Goal: Task Accomplishment & Management: Manage account settings

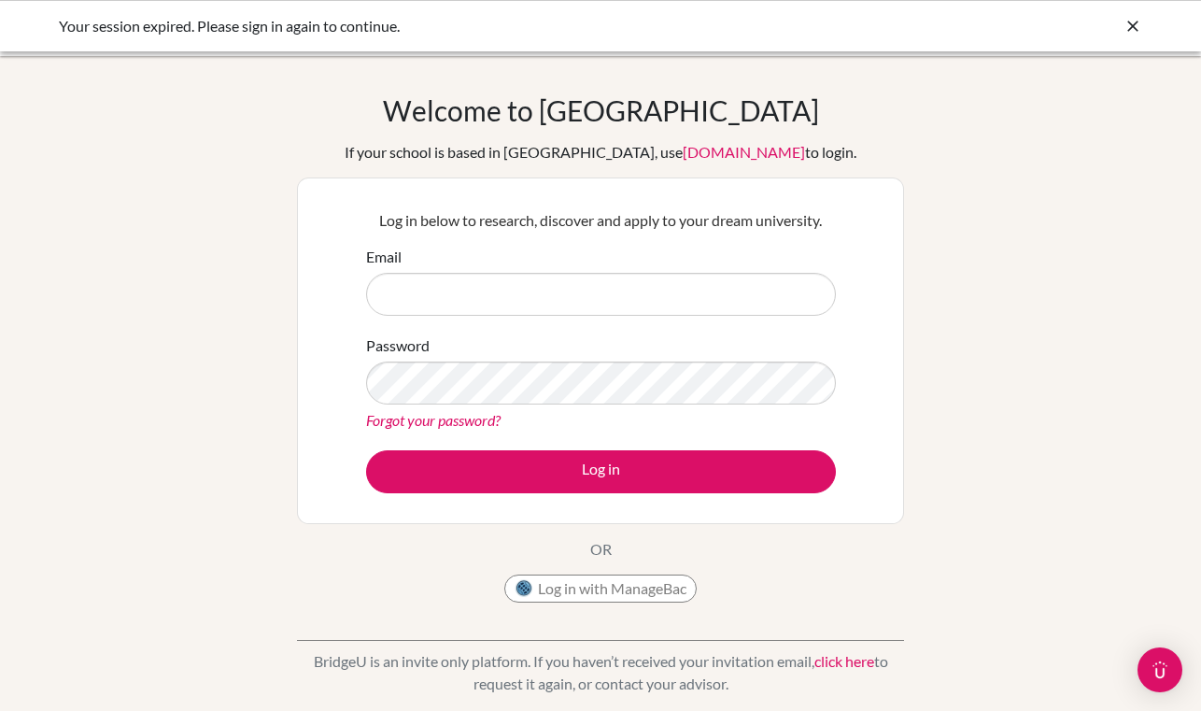
click at [570, 610] on div "Log in with ManageBac" at bounding box center [600, 592] width 192 height 37
click at [571, 577] on button "Log in with ManageBac" at bounding box center [600, 588] width 192 height 28
click at [575, 591] on button "Log in with ManageBac" at bounding box center [600, 588] width 192 height 28
click at [575, 593] on button "Log in with ManageBac" at bounding box center [600, 588] width 192 height 28
click at [1134, 24] on icon at bounding box center [1132, 26] width 19 height 19
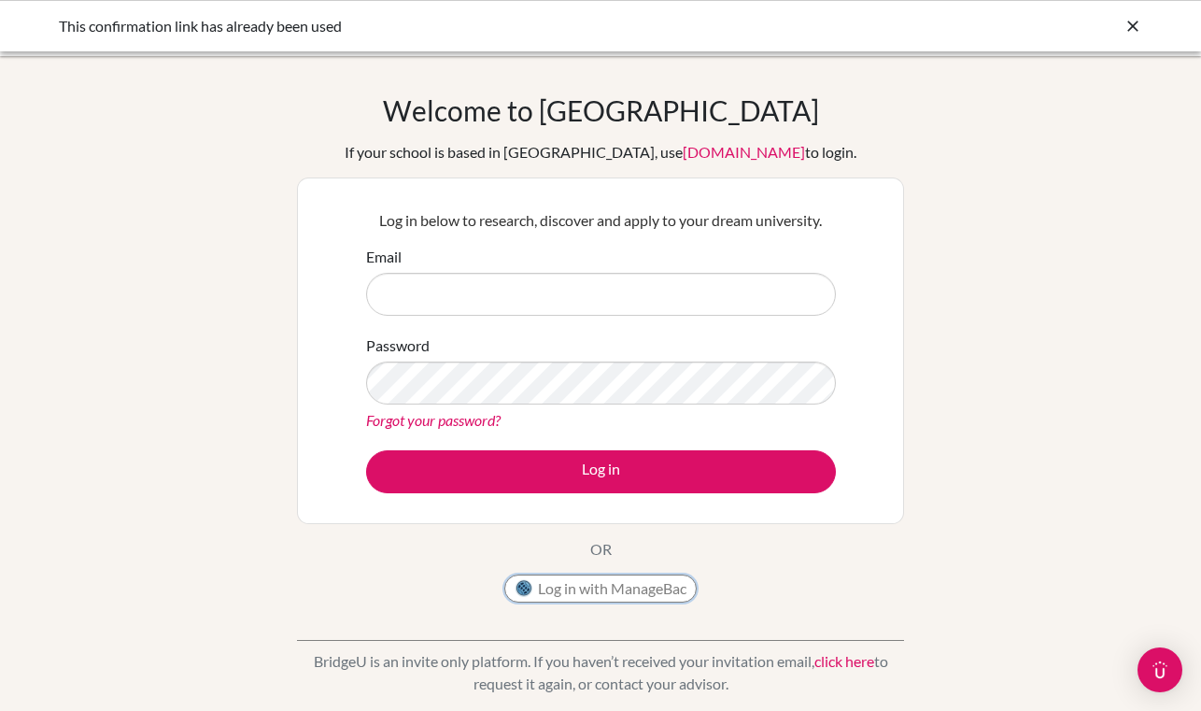
click at [578, 582] on button "Log in with ManageBac" at bounding box center [600, 588] width 192 height 28
